Goal: Transaction & Acquisition: Register for event/course

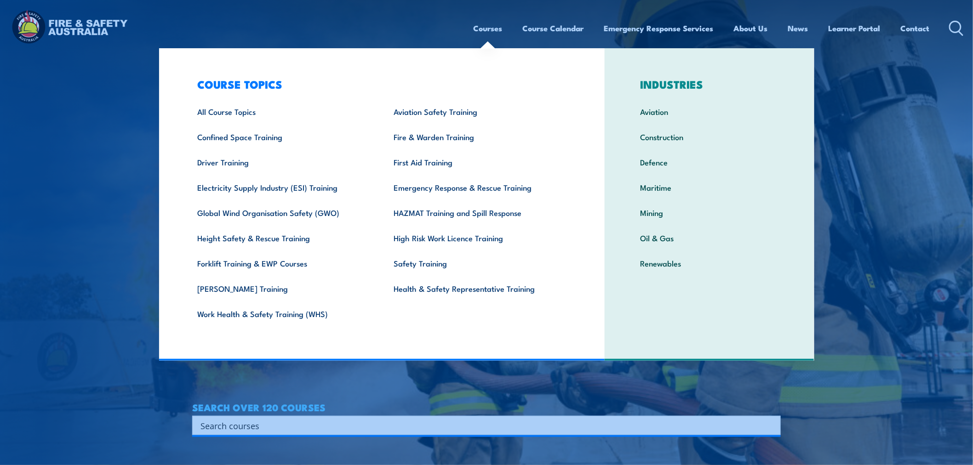
click at [482, 30] on link "Courses" at bounding box center [487, 28] width 29 height 24
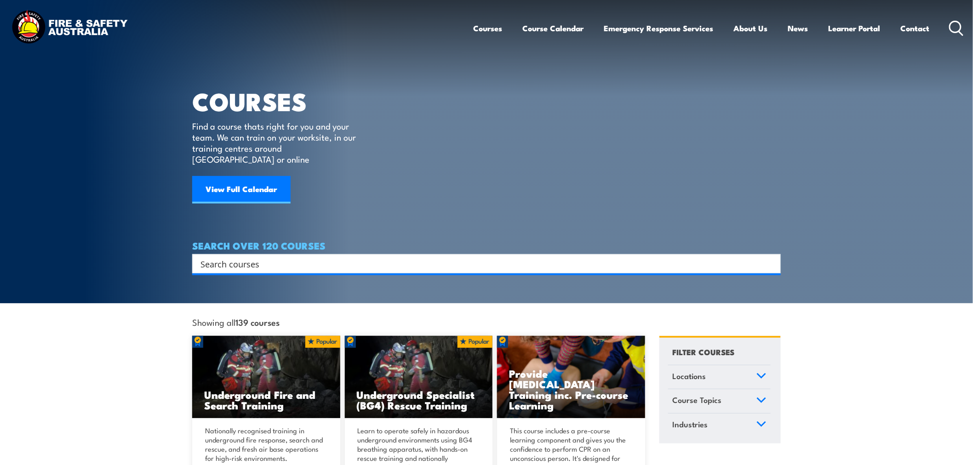
click at [268, 257] on input "Search input" at bounding box center [480, 264] width 560 height 14
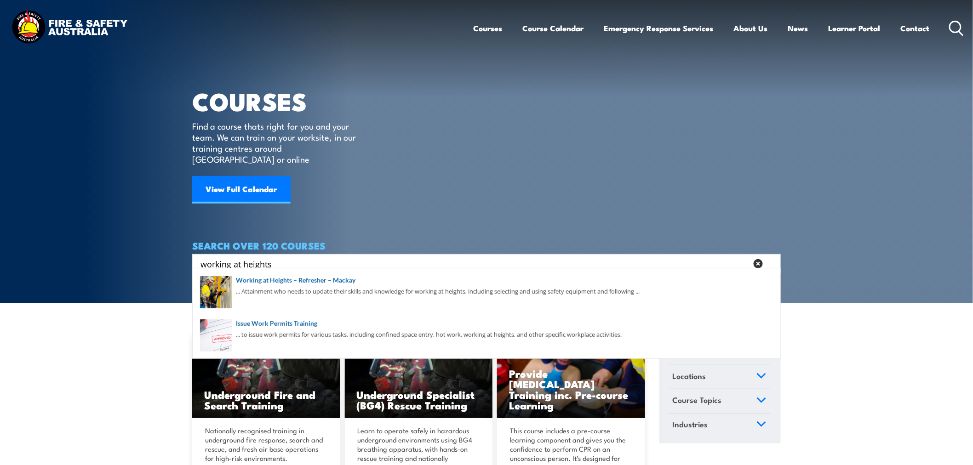
type input "working at heights"
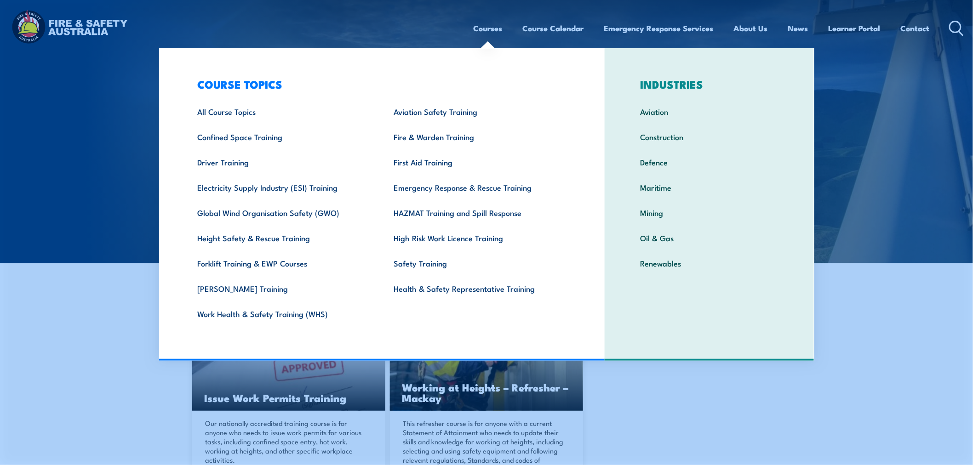
click at [230, 118] on link "All Course Topics" at bounding box center [281, 111] width 196 height 25
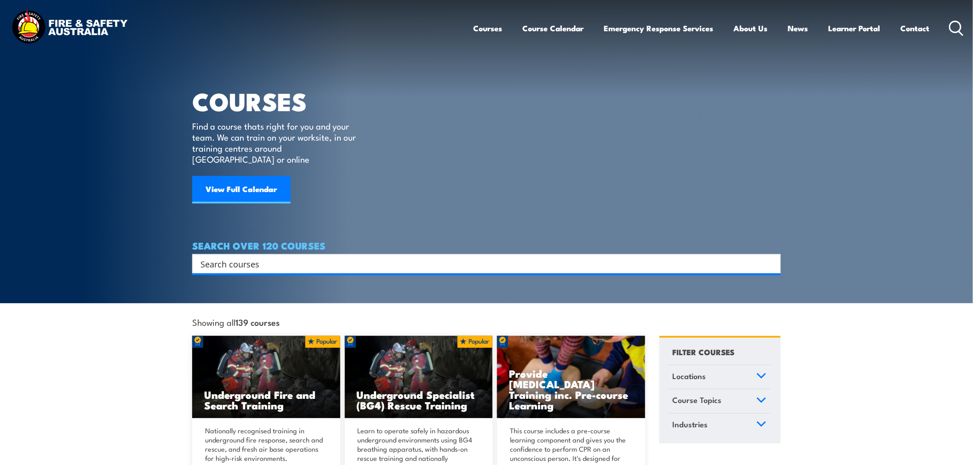
click at [558, 24] on link "Course Calendar" at bounding box center [553, 28] width 61 height 24
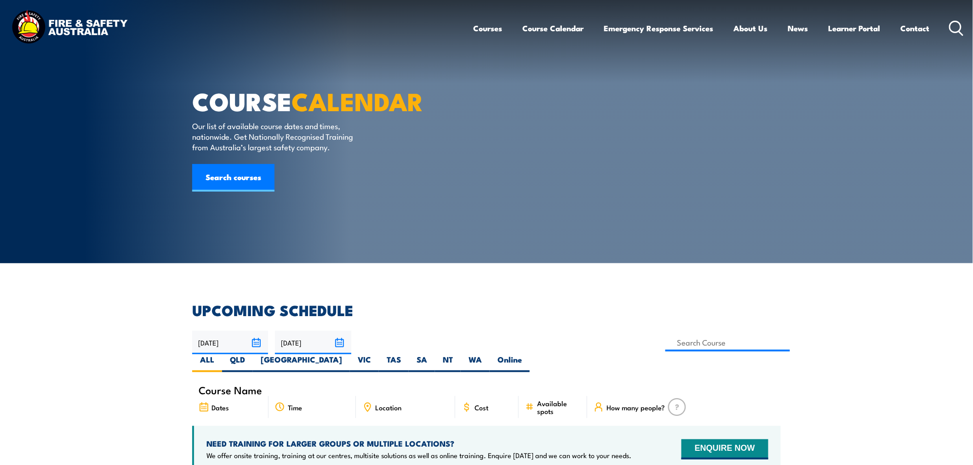
click at [490, 354] on label "WA" at bounding box center [475, 363] width 29 height 18
click at [488, 354] on input "WA" at bounding box center [485, 357] width 6 height 6
radio input "true"
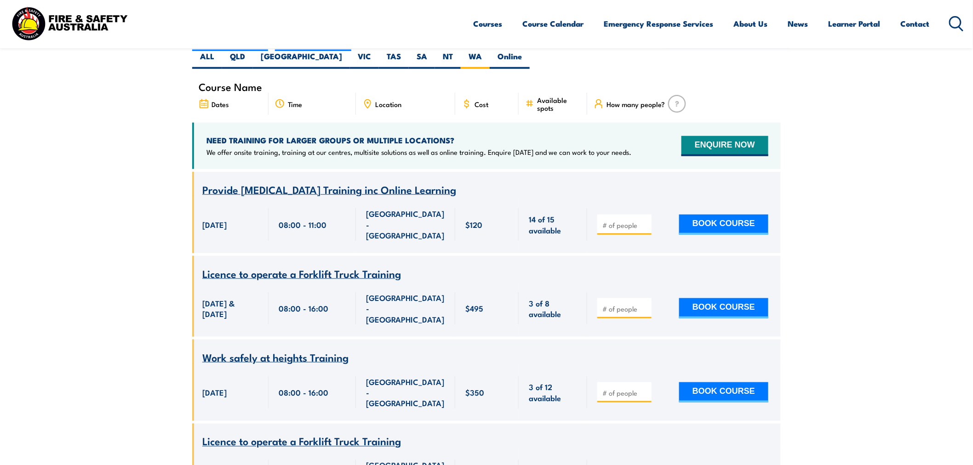
scroll to position [303, 0]
drag, startPoint x: 359, startPoint y: 316, endPoint x: 205, endPoint y: 308, distance: 155.1
click at [205, 340] on div "Course Name Work safely at heights Training" at bounding box center [486, 352] width 588 height 24
copy span "Work safely at heights Training"
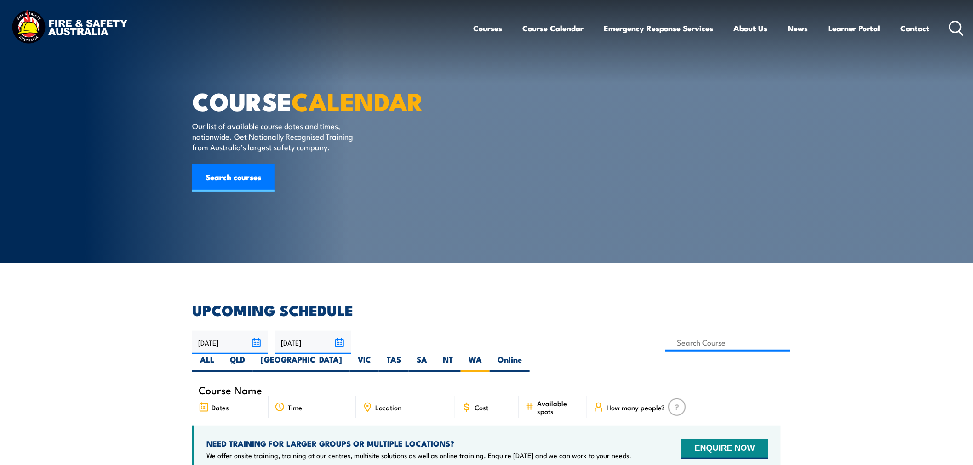
click at [950, 26] on circle at bounding box center [955, 26] width 11 height 11
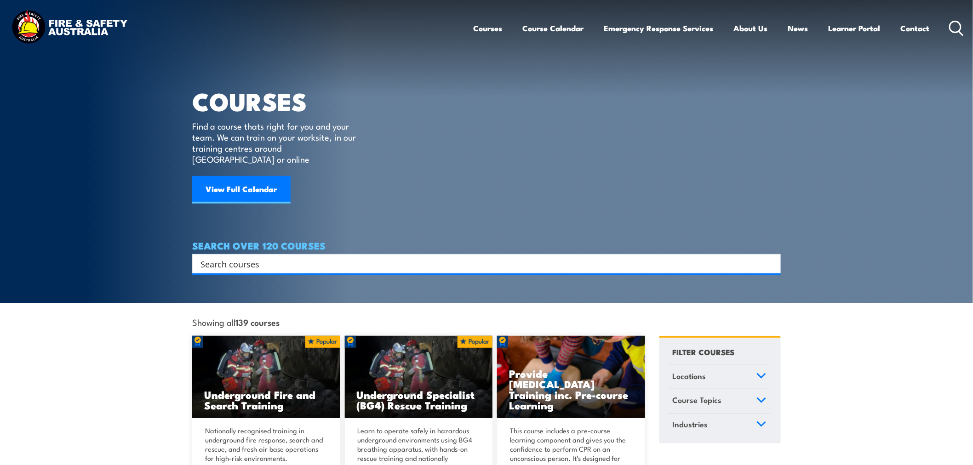
click at [223, 257] on input "Search input" at bounding box center [480, 264] width 560 height 14
paste input "Work safely at heights Training"
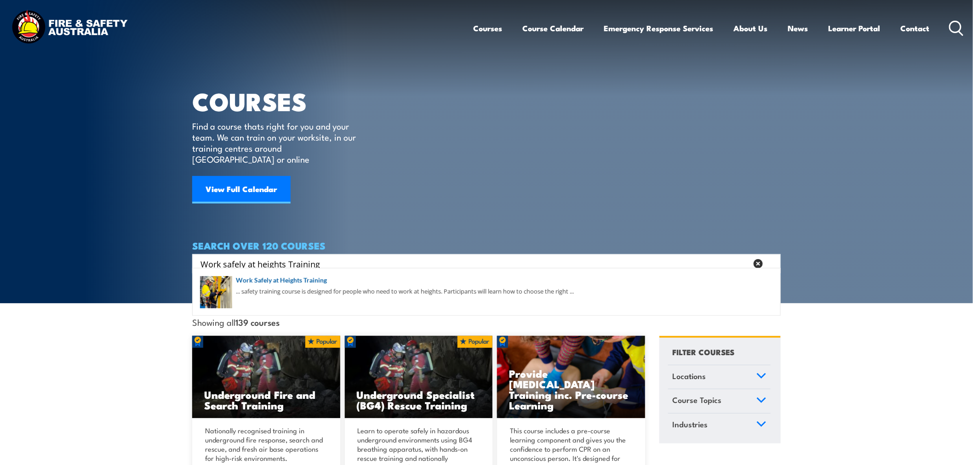
type input "Work safely at heights Training"
click at [554, 29] on link "Course Calendar" at bounding box center [553, 28] width 61 height 24
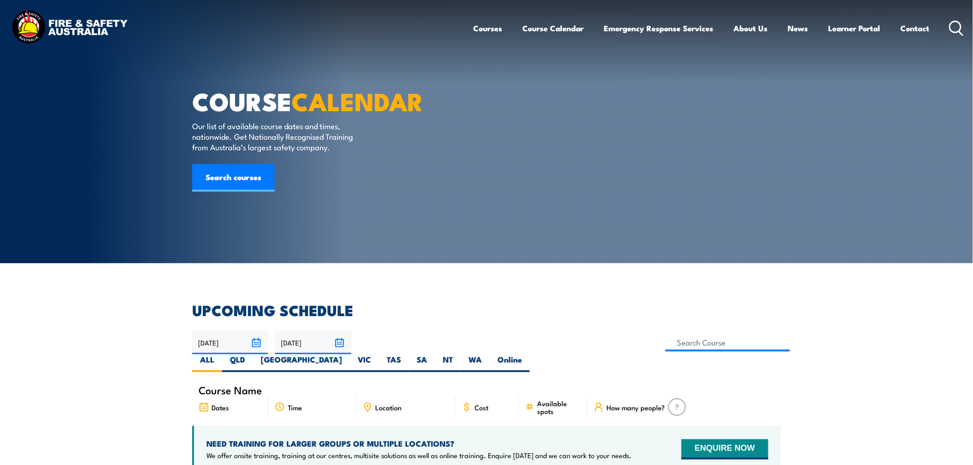
click at [490, 354] on label "WA" at bounding box center [475, 363] width 29 height 18
click at [488, 354] on input "WA" at bounding box center [485, 357] width 6 height 6
radio input "true"
click at [665, 337] on input at bounding box center [727, 343] width 125 height 18
type input "Work Safely at Heights Training"
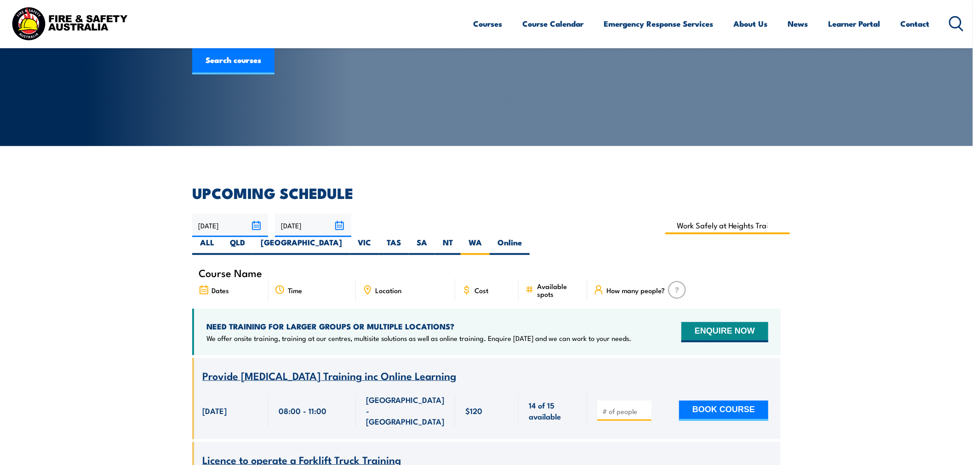
scroll to position [136, 0]
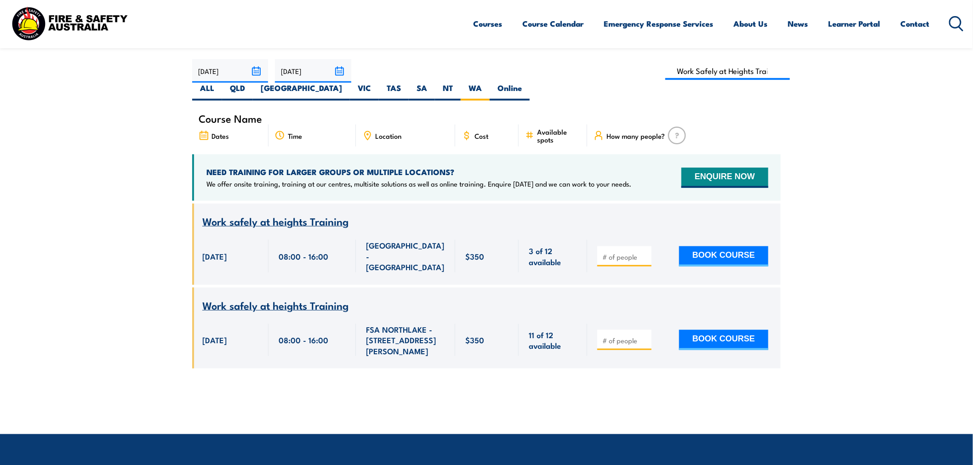
scroll to position [272, 0]
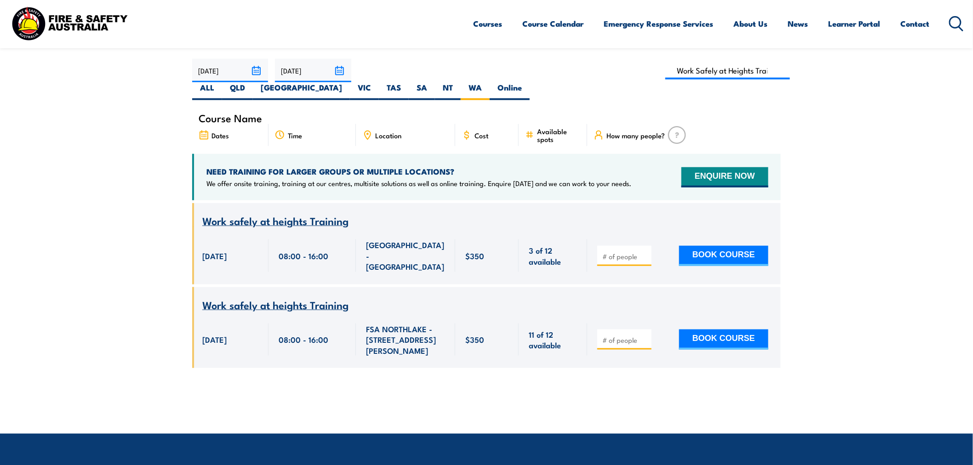
click at [690, 330] on button "BOOK COURSE" at bounding box center [723, 340] width 89 height 20
click at [632, 336] on input "number" at bounding box center [625, 340] width 46 height 9
type input "1"
click at [690, 330] on button "BOOK COURSE" at bounding box center [723, 340] width 89 height 20
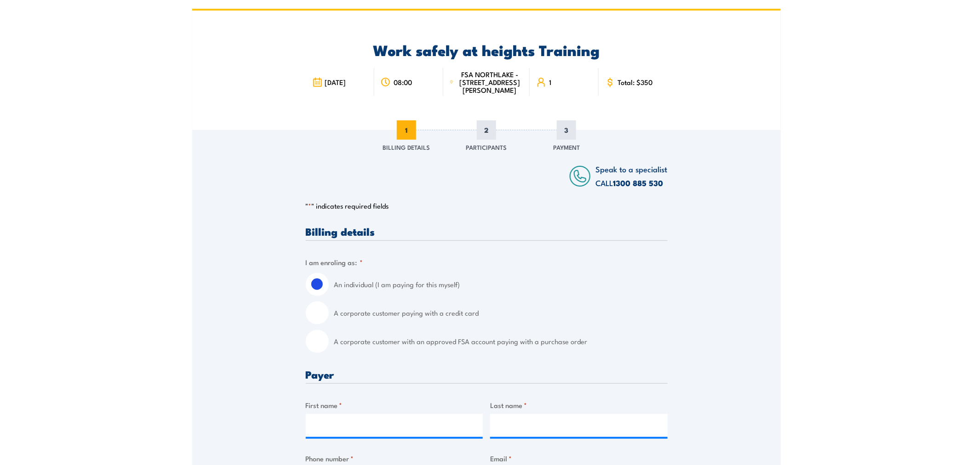
scroll to position [68, 0]
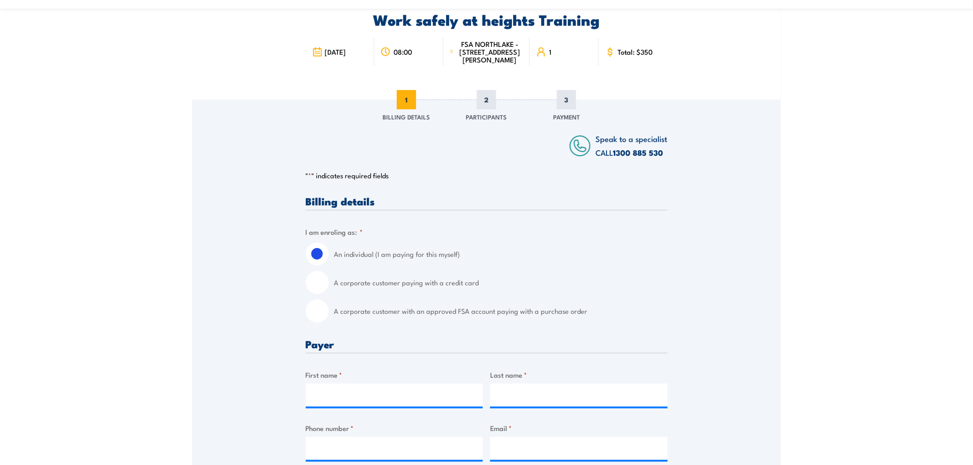
click at [310, 322] on input "A corporate customer with an approved FSA account paying with a purchase order" at bounding box center [317, 311] width 23 height 23
radio input "true"
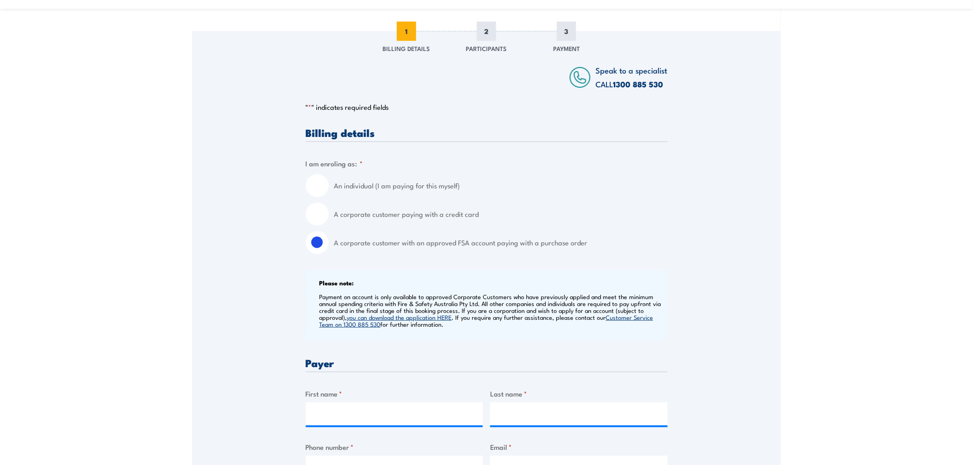
scroll to position [204, 0]
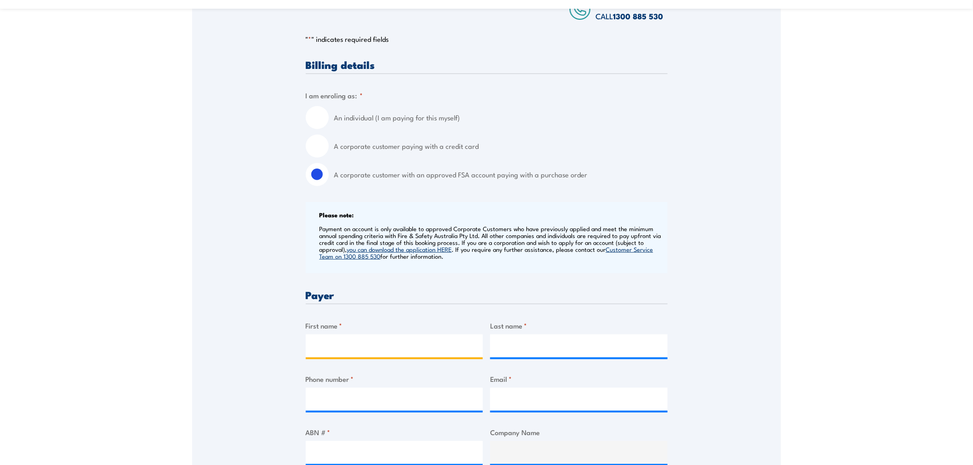
click at [362, 351] on input "First name *" at bounding box center [394, 346] width 177 height 23
drag, startPoint x: 362, startPoint y: 351, endPoint x: 323, endPoint y: 354, distance: 38.7
click at [323, 354] on input "[PERSON_NAME]" at bounding box center [394, 346] width 177 height 23
type input "[PERSON_NAME]"
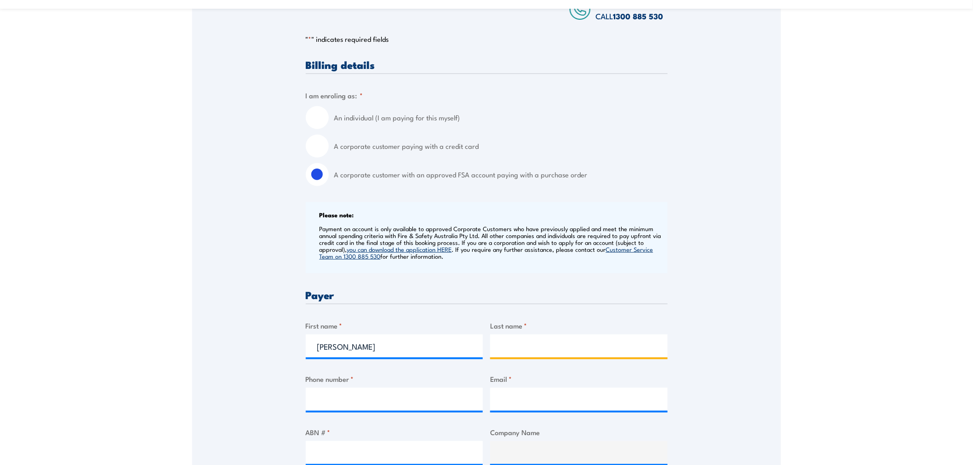
click at [556, 353] on input "Last name *" at bounding box center [578, 346] width 177 height 23
type input "[PERSON_NAME]"
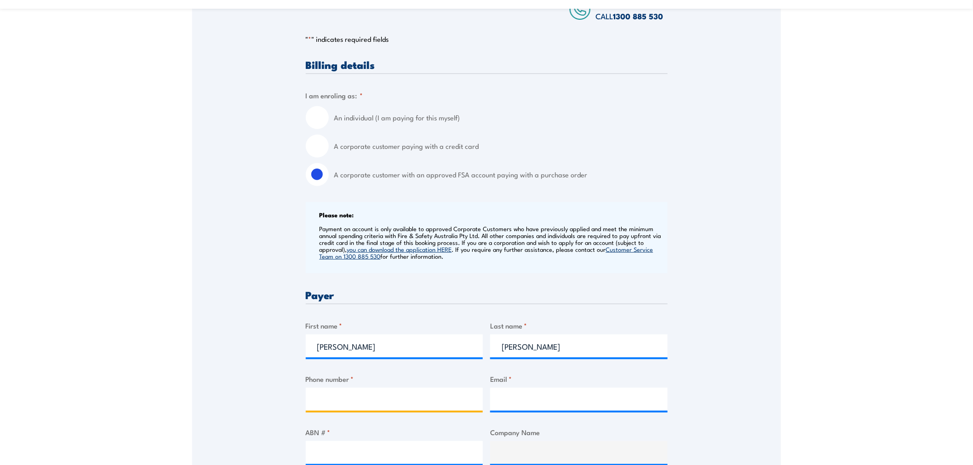
click at [337, 405] on input "Phone number *" at bounding box center [394, 399] width 177 height 23
type input "0420847775"
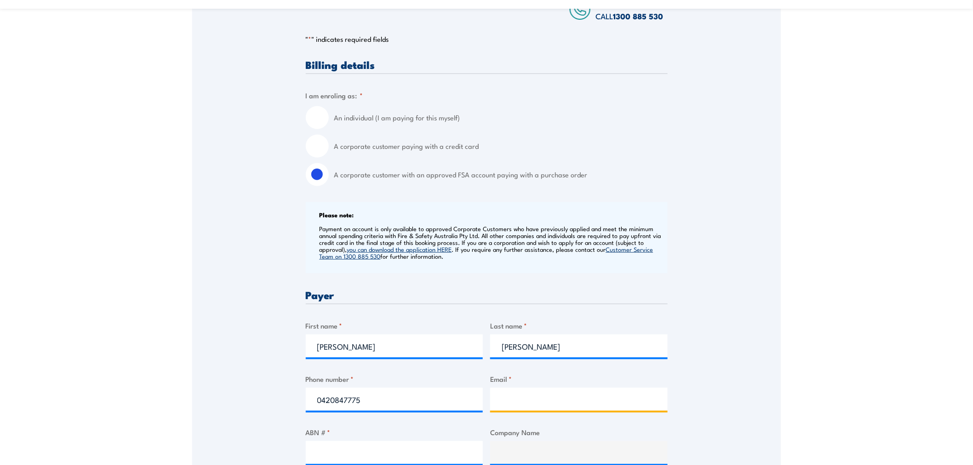
click at [525, 404] on input "Email *" at bounding box center [578, 399] width 177 height 23
drag, startPoint x: 595, startPoint y: 407, endPoint x: 558, endPoint y: 406, distance: 36.8
click at [558, 406] on input "[PERSON_NAME][EMAIL_ADDRESS][PERSON_NAME][DOMAIN_NAME]" at bounding box center [578, 399] width 177 height 23
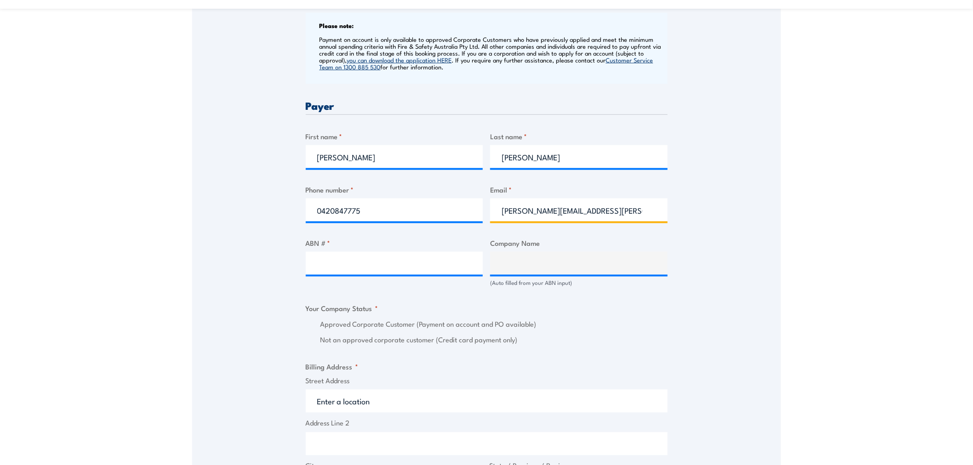
scroll to position [408, 0]
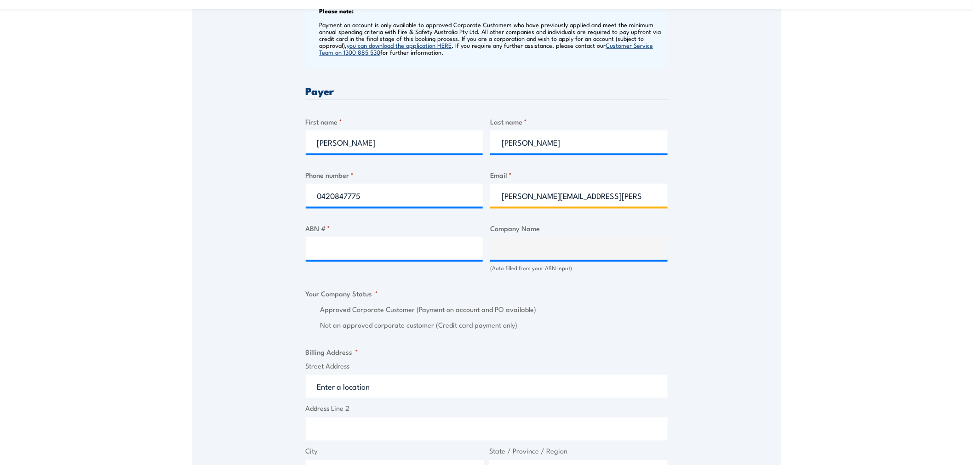
type input "[PERSON_NAME][EMAIL_ADDRESS][PERSON_NAME][DOMAIN_NAME]"
click at [395, 258] on input "ABN # *" at bounding box center [394, 248] width 177 height 23
paste input "51 603 146 676"
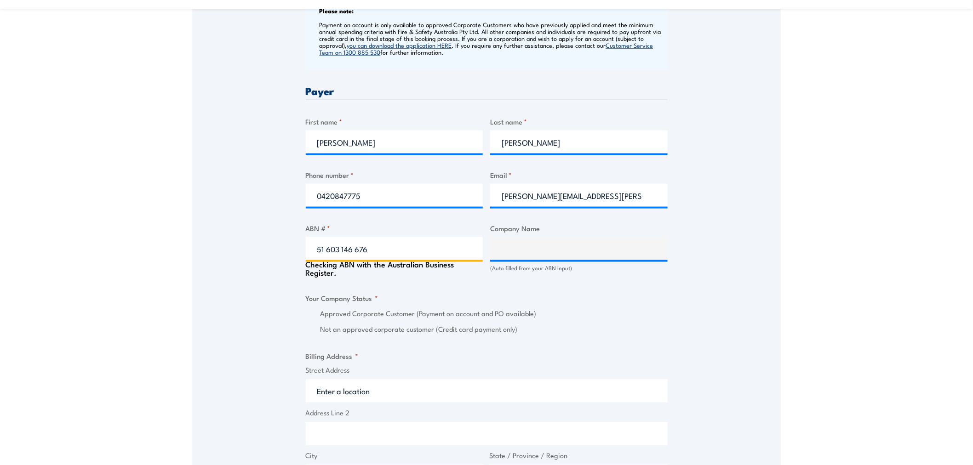
type input "51 603 146676"
type input "VENTIA PTY LIMITED"
radio input "true"
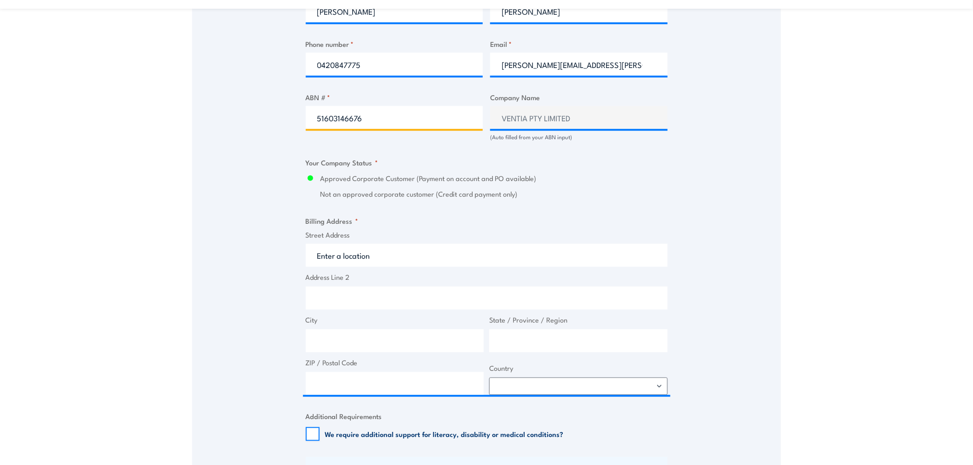
scroll to position [613, 0]
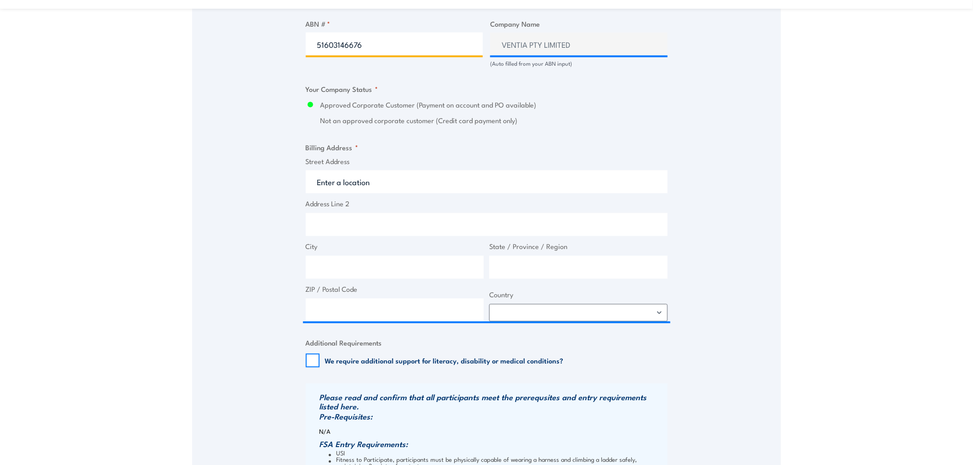
type input "51603146676"
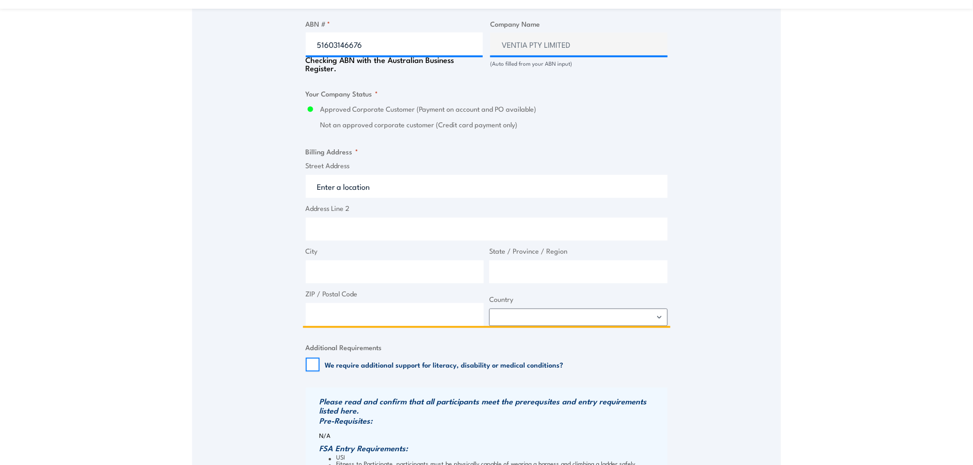
click at [328, 194] on input "Street Address" at bounding box center [487, 186] width 362 height 23
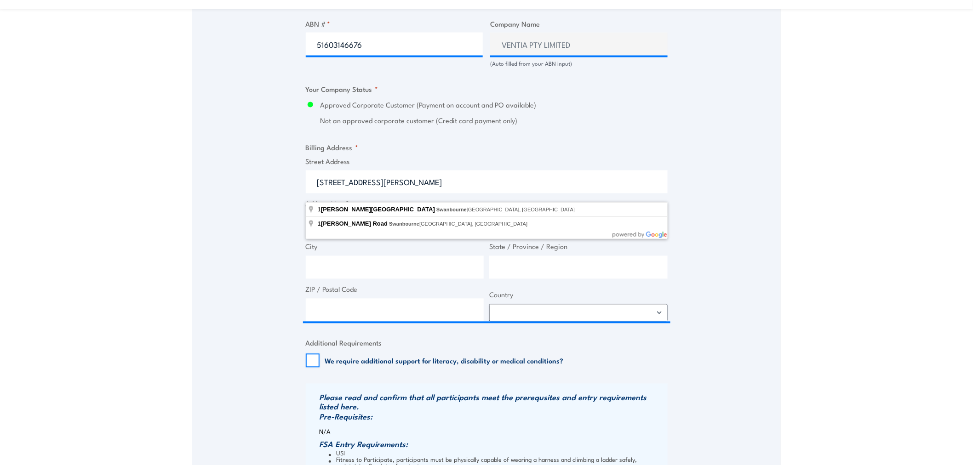
type input "[STREET_ADDRESS][PERSON_NAME]"
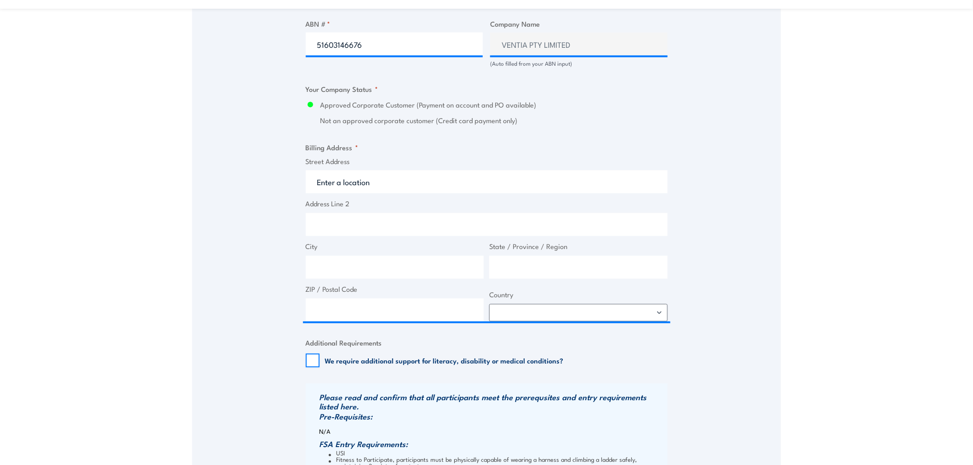
type input "[PERSON_NAME] [PERSON_NAME]"
type input "Swanbourne"
type input "[GEOGRAPHIC_DATA]"
type input "6010"
select select "[GEOGRAPHIC_DATA]"
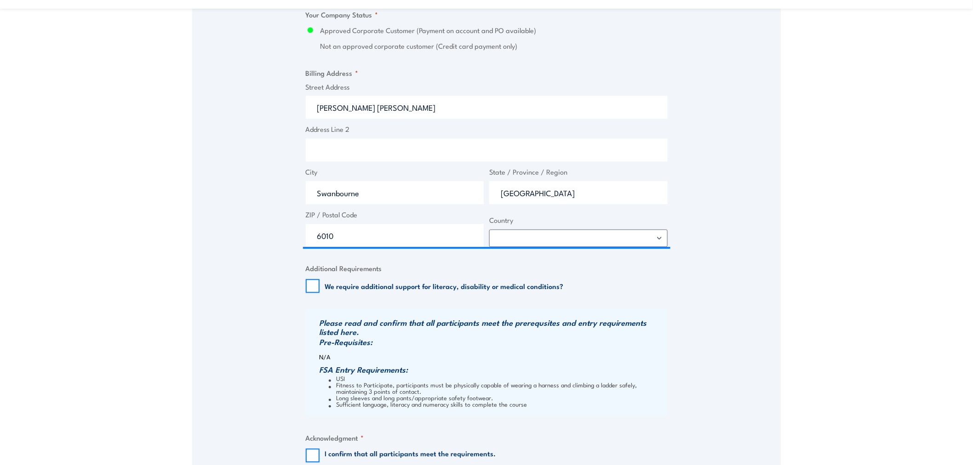
scroll to position [749, 0]
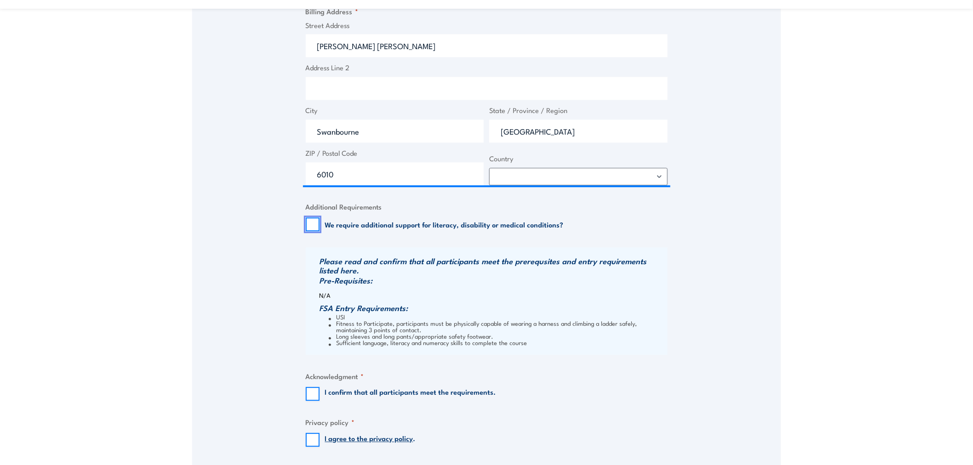
click at [311, 228] on input "We require additional support for literacy, disability or medical conditions?" at bounding box center [313, 224] width 14 height 14
click at [315, 226] on input "We require additional support for literacy, disability or medical conditions?" at bounding box center [313, 224] width 14 height 14
checkbox input "false"
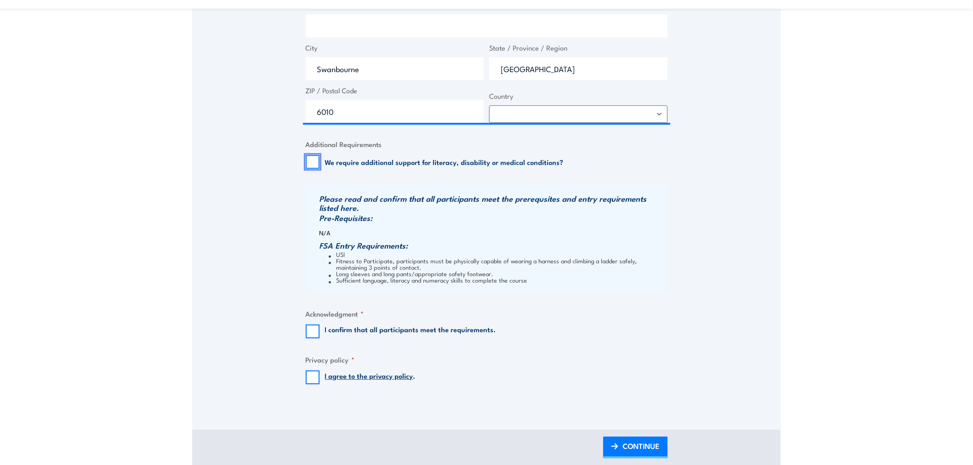
scroll to position [885, 0]
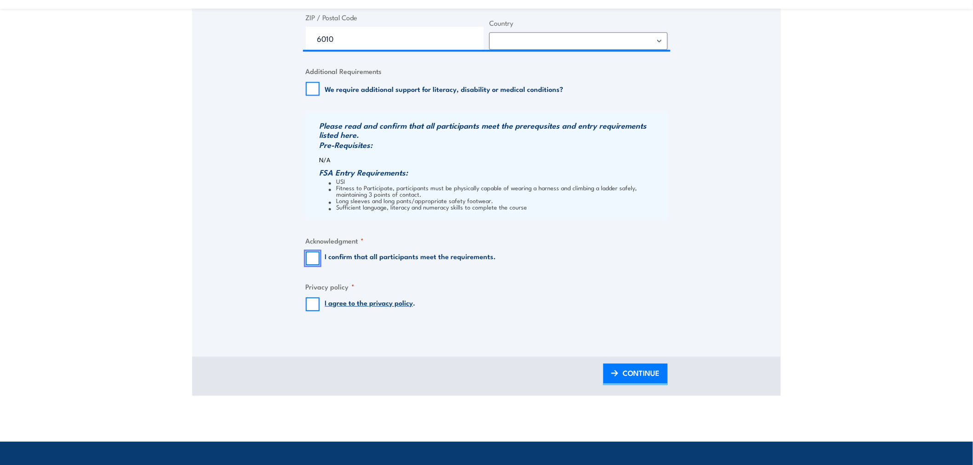
click at [308, 265] on input "I confirm that all participants meet the requirements." at bounding box center [313, 258] width 14 height 14
checkbox input "true"
click at [318, 300] on fieldset "Privacy policy * I agree to the privacy policy ." at bounding box center [487, 296] width 362 height 30
click at [314, 311] on input "I agree to the privacy policy ." at bounding box center [313, 304] width 14 height 14
checkbox input "true"
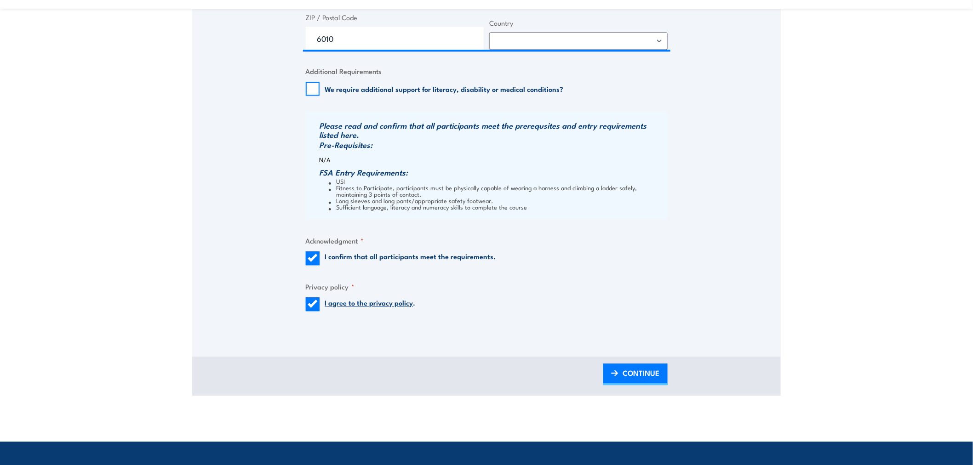
click at [623, 385] on span "CONTINUE" at bounding box center [641, 373] width 37 height 24
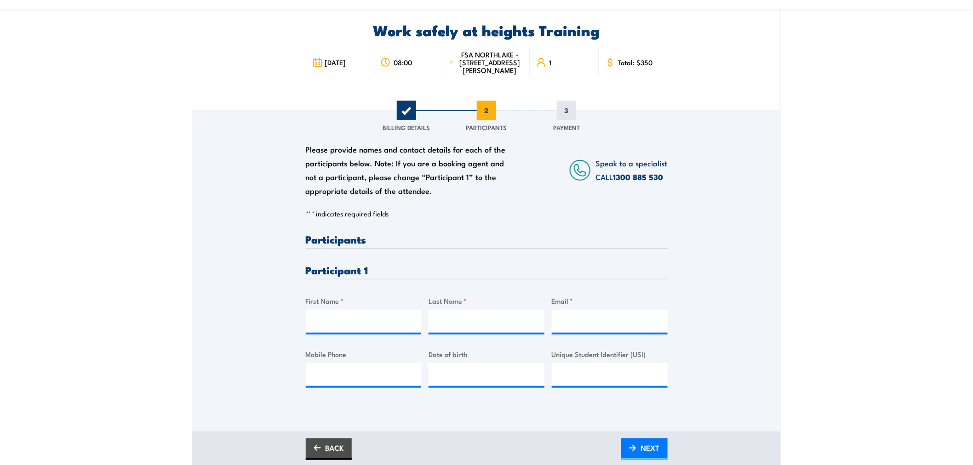
scroll to position [136, 0]
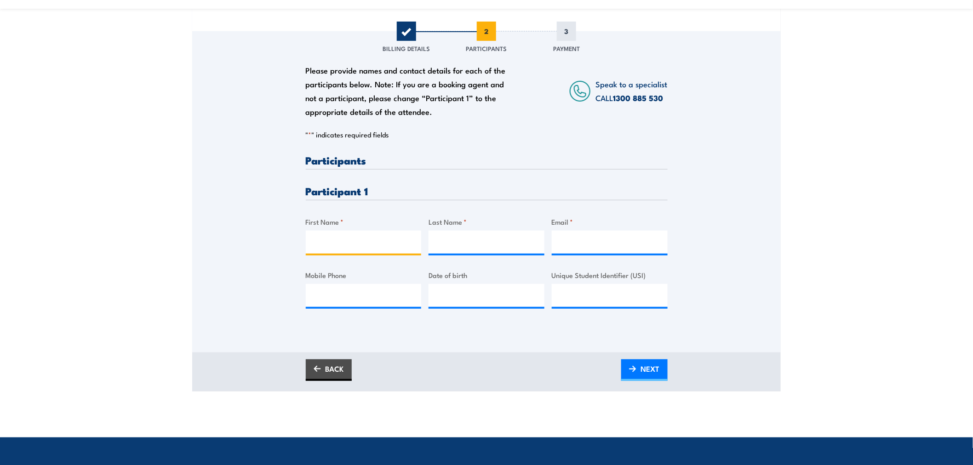
click at [327, 247] on input "First Name *" at bounding box center [364, 242] width 116 height 23
click at [336, 248] on input "Ni" at bounding box center [364, 242] width 116 height 23
type input "[PERSON_NAME]"
click at [447, 254] on input "Last Name *" at bounding box center [486, 242] width 116 height 23
type input "[PERSON_NAME]"
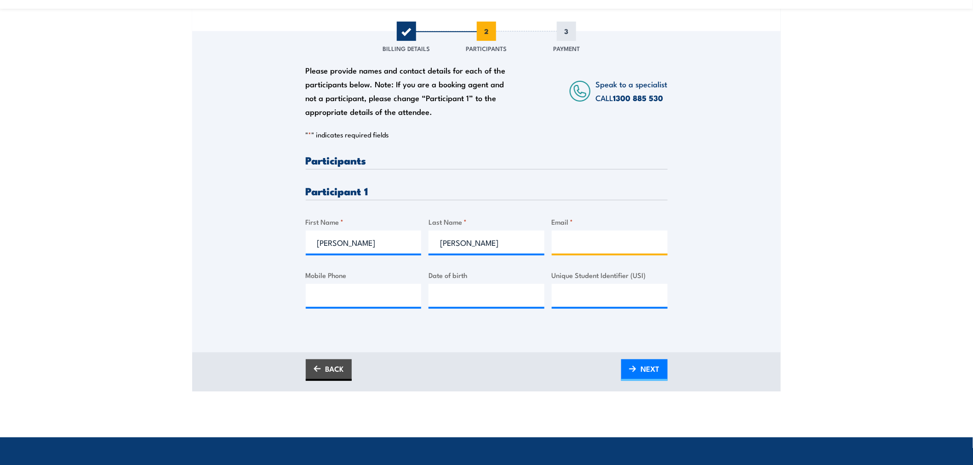
click at [607, 249] on input "Email *" at bounding box center [610, 242] width 116 height 23
type input "[PERSON_NAME][EMAIL_ADDRESS][PERSON_NAME][DOMAIN_NAME]"
click at [342, 292] on input "Mobile Phone" at bounding box center [364, 295] width 116 height 23
click at [365, 301] on input "04" at bounding box center [364, 295] width 116 height 23
paste input "58 560 492"
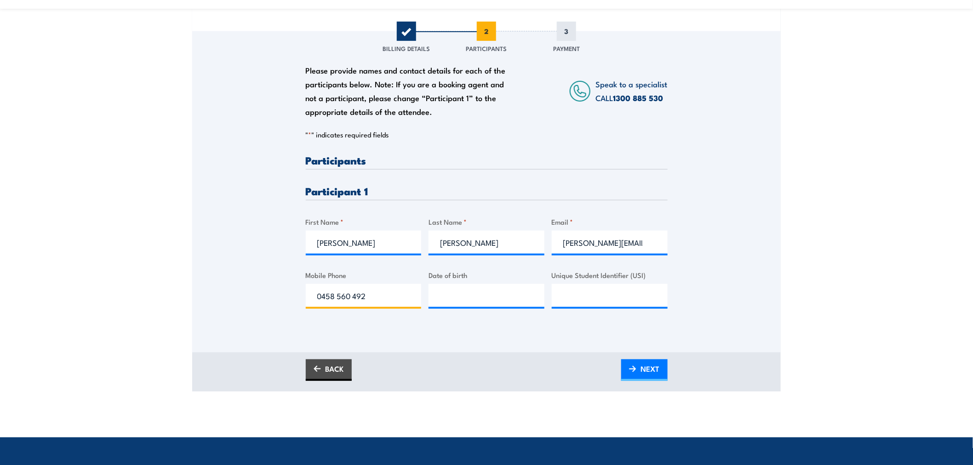
type input "0458 560 492"
click at [460, 302] on input "__/__/____" at bounding box center [486, 295] width 116 height 23
click at [442, 301] on input "__/__/____" at bounding box center [486, 295] width 116 height 23
type input "[DATE]"
click at [650, 307] on input "Unique Student Identifier (USI)" at bounding box center [610, 295] width 116 height 23
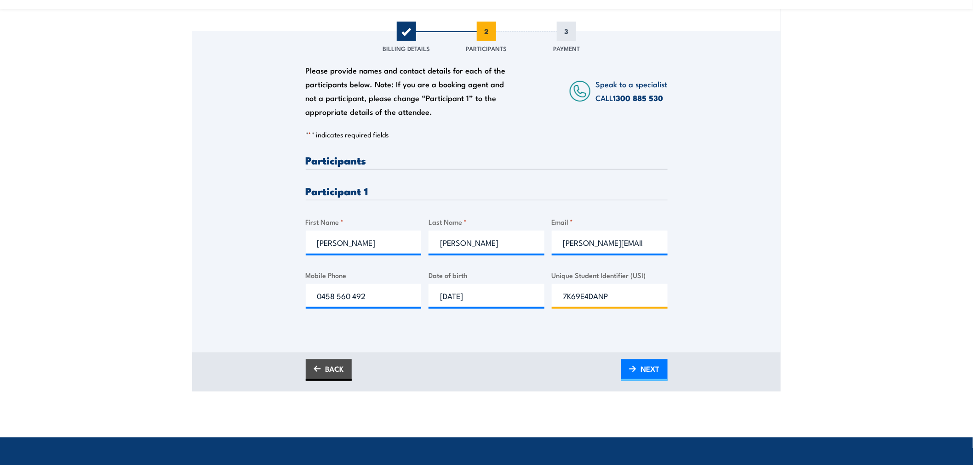
type input "7K69E4DANP"
click at [658, 375] on span "NEXT" at bounding box center [650, 369] width 19 height 24
click at [617, 381] on span "PLEASE WAIT..." at bounding box center [634, 369] width 51 height 24
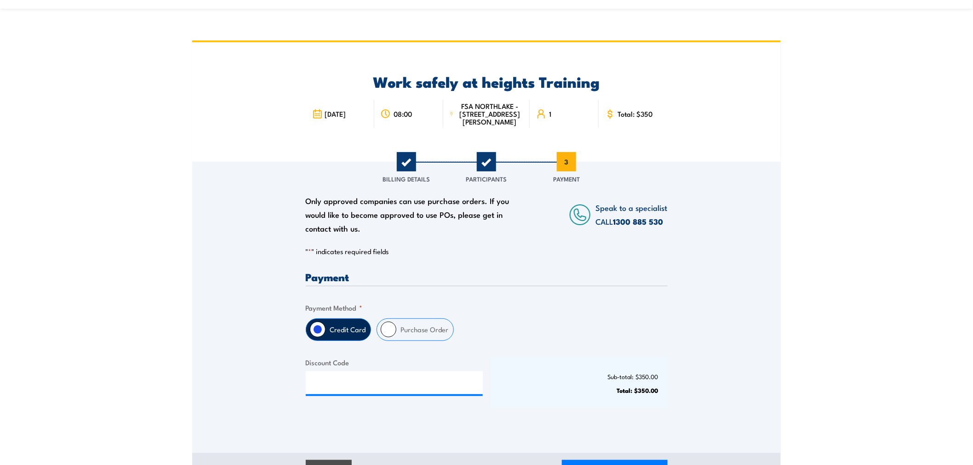
scroll to position [0, 0]
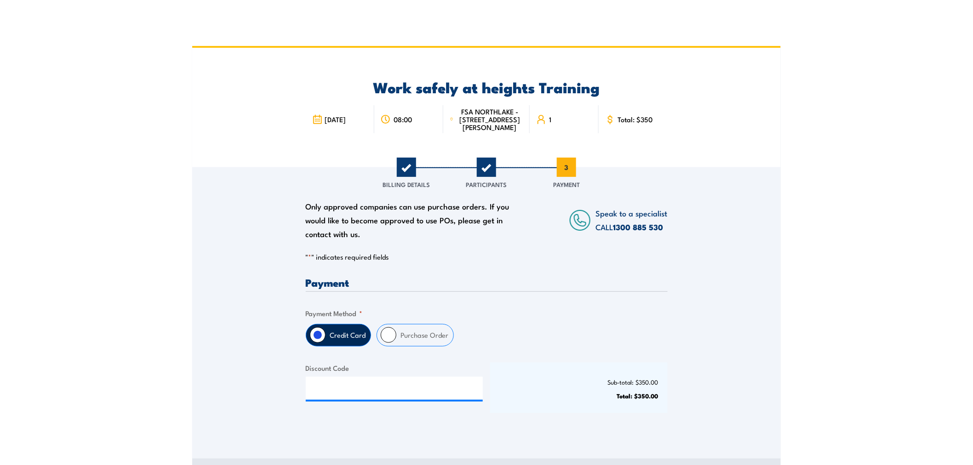
click at [403, 354] on div "Payment Only approved companies can use purchase orders. If you would like to b…" at bounding box center [487, 353] width 362 height 152
click at [410, 338] on label "Purchase Order" at bounding box center [424, 336] width 57 height 22
click at [396, 338] on input "Purchase Order" at bounding box center [389, 335] width 16 height 16
radio input "true"
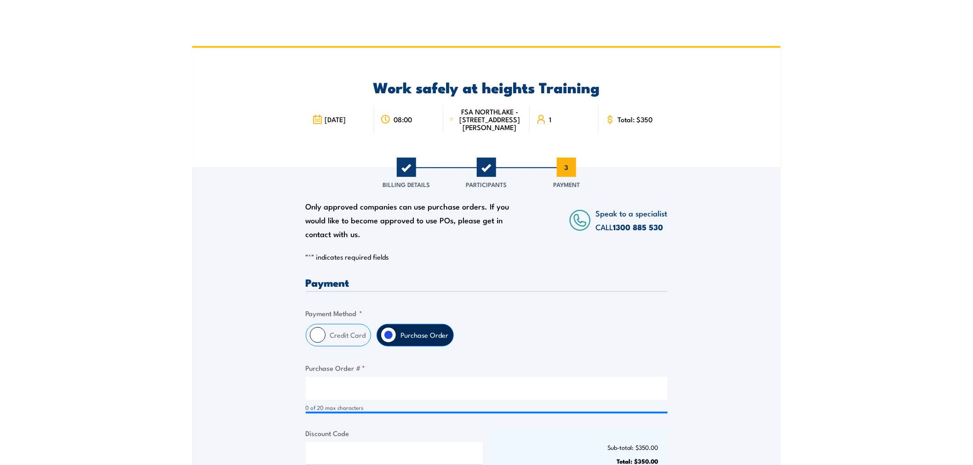
scroll to position [68, 0]
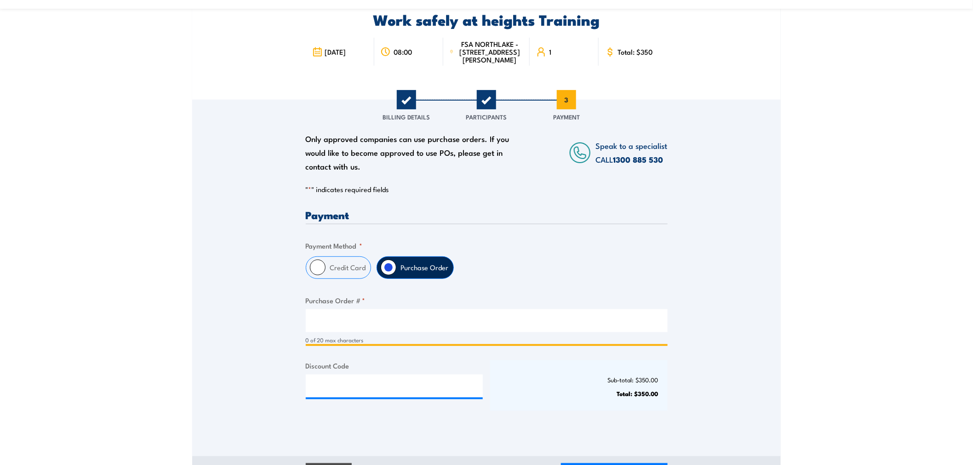
click at [360, 325] on input "Purchase Order # *" at bounding box center [487, 320] width 362 height 23
type input "1111"
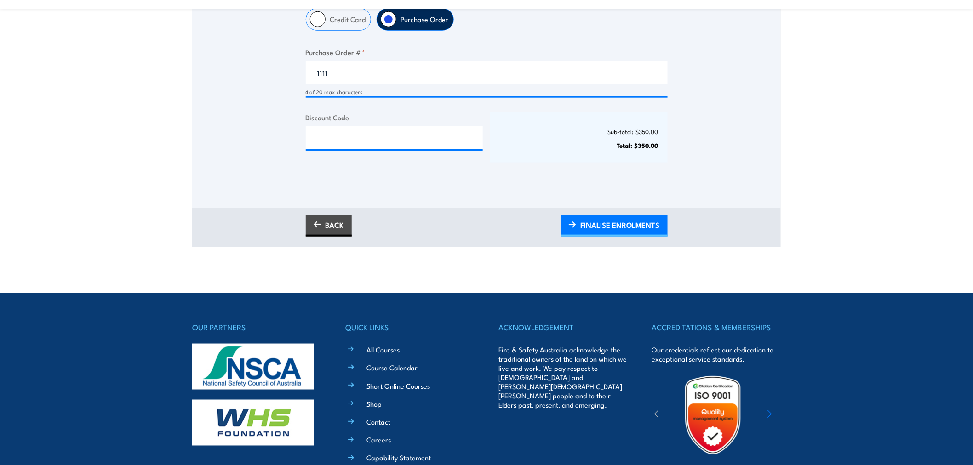
scroll to position [341, 0]
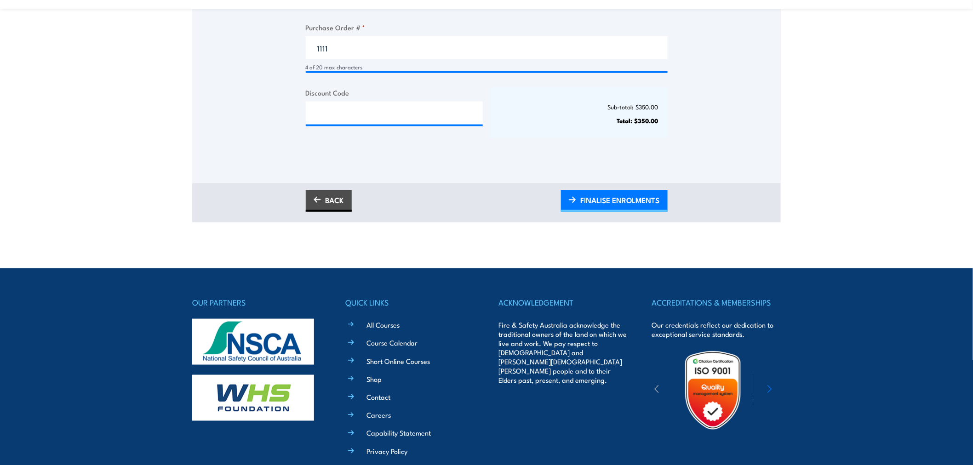
click at [622, 205] on span "FINALISE ENROLMENTS" at bounding box center [620, 200] width 79 height 24
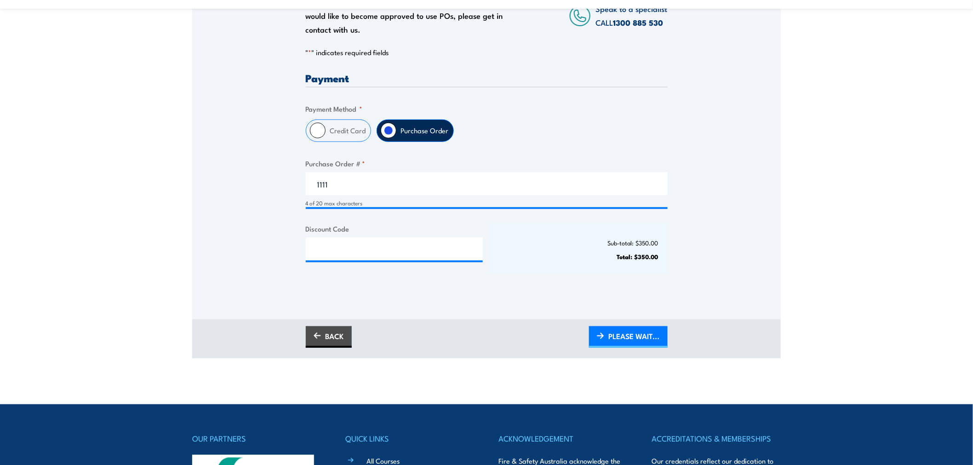
scroll to position [204, 0]
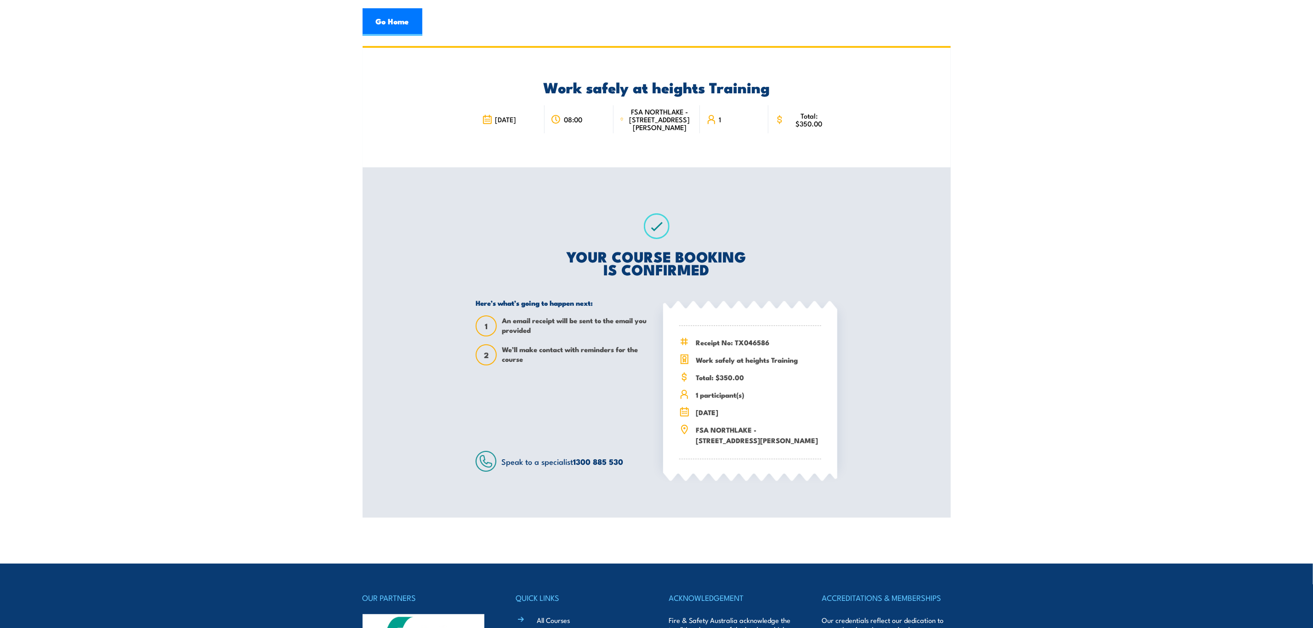
click at [262, 115] on section "Work safely at heights Training [DATE] 1" at bounding box center [656, 282] width 1313 height 472
drag, startPoint x: 608, startPoint y: 224, endPoint x: 492, endPoint y: 292, distance: 134.6
click at [497, 290] on div "YOUR COURSE BOOKING IS CONFIRMED Here’s what’s going to happen next: 1 An email…" at bounding box center [657, 342] width 384 height 350
